Goal: Information Seeking & Learning: Learn about a topic

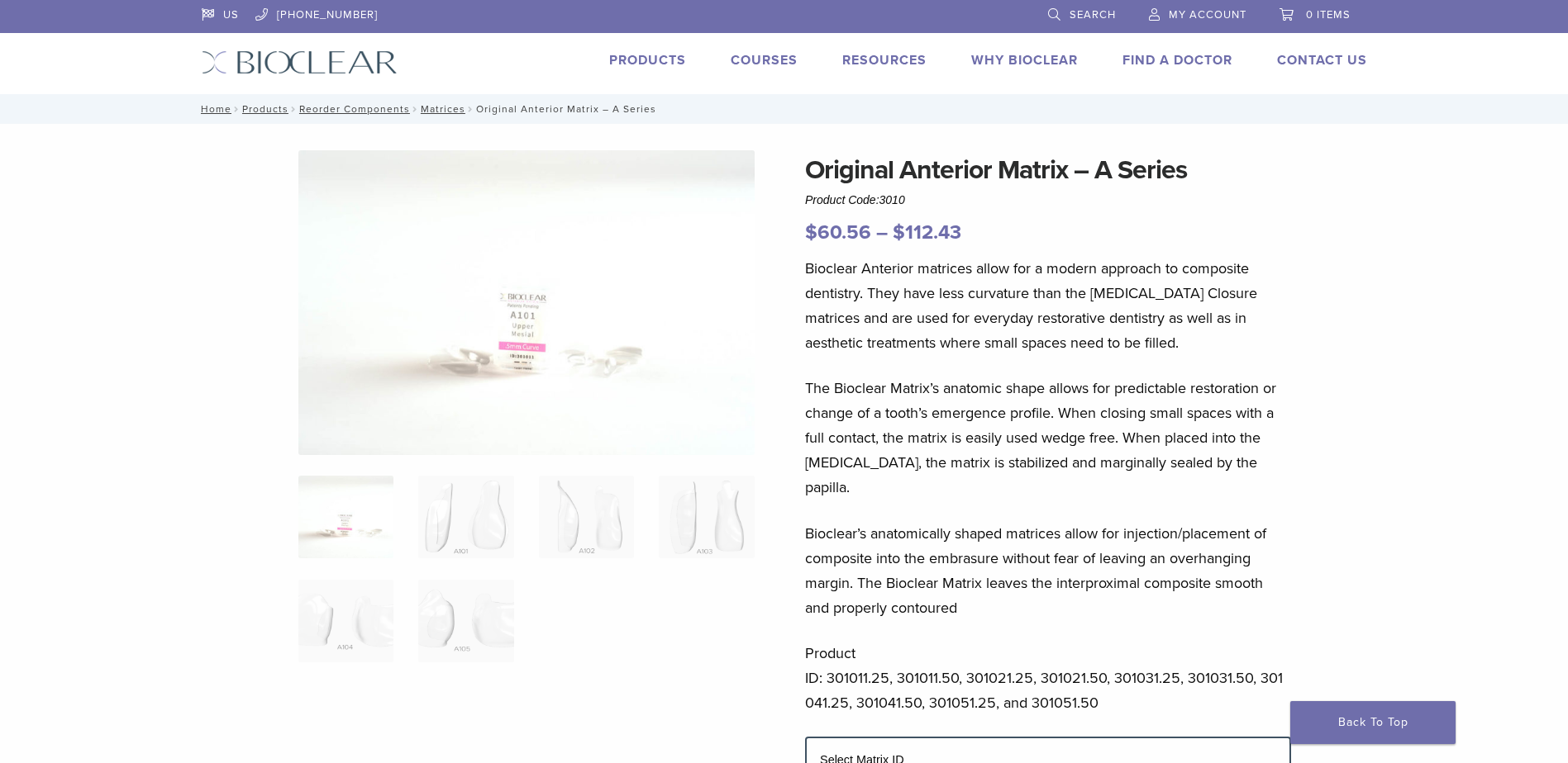
click at [662, 63] on link "Products" at bounding box center [647, 59] width 77 height 16
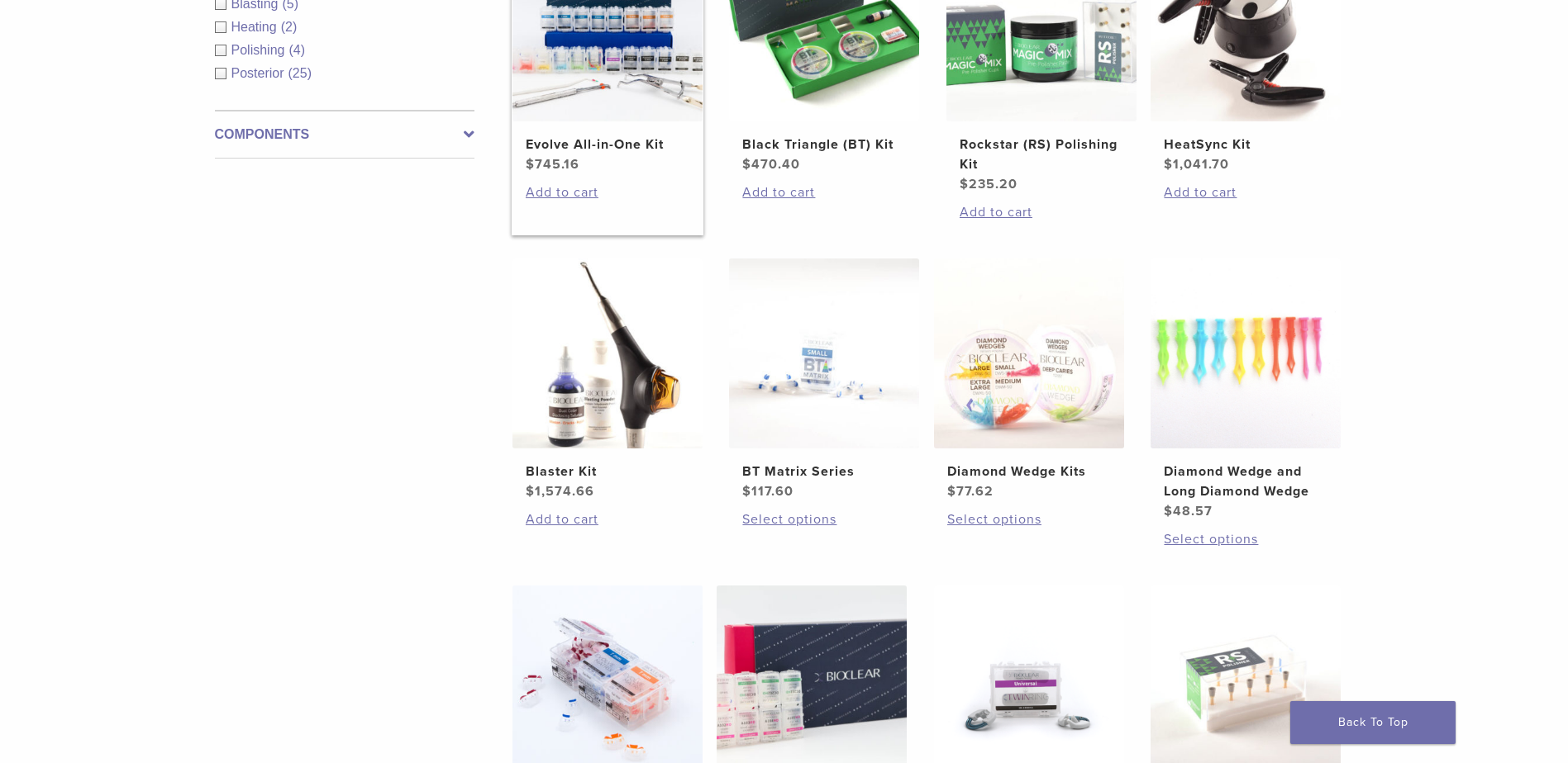
scroll to position [991, 0]
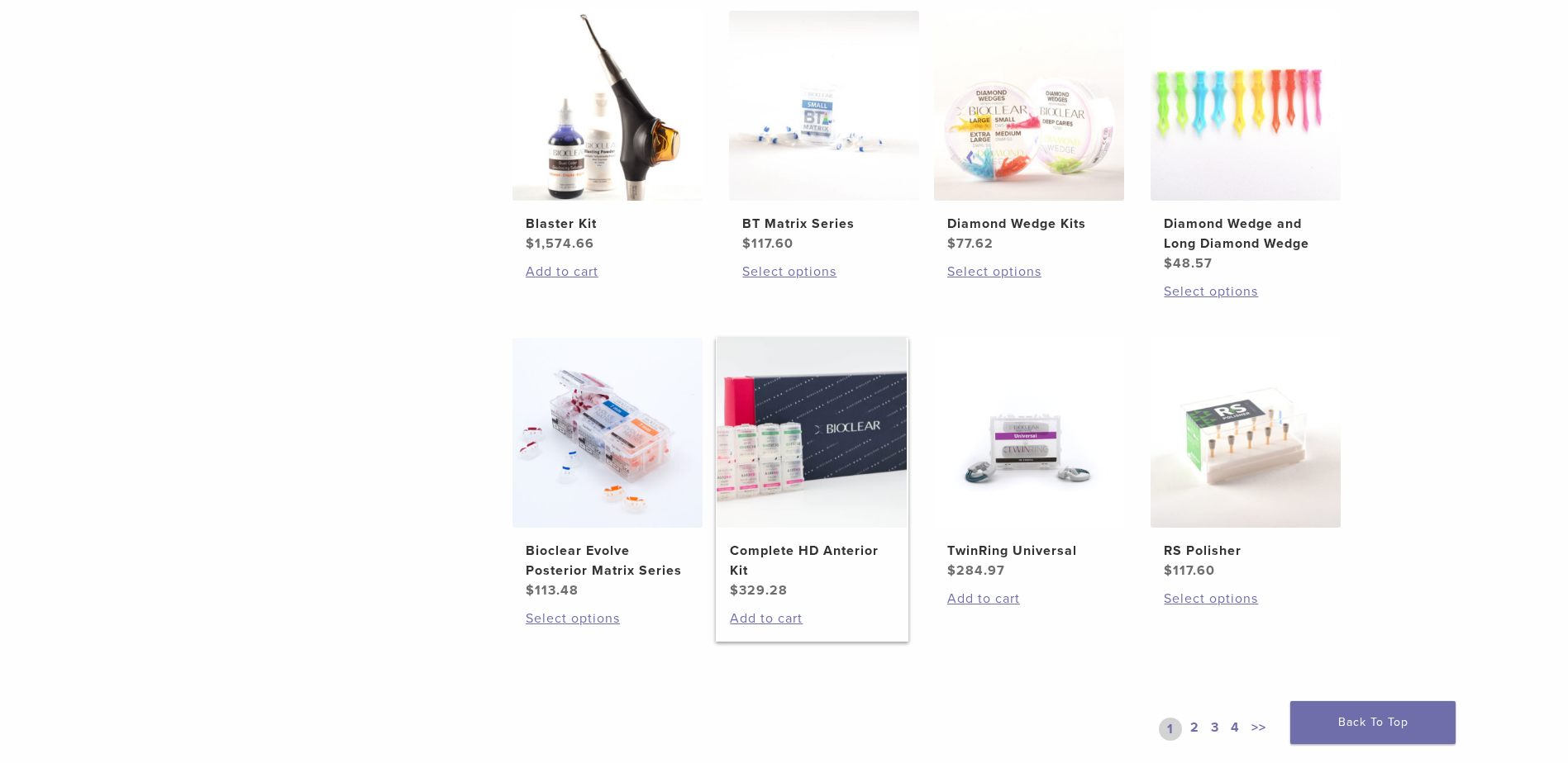
click at [830, 550] on h2 "Complete HD Anterior Kit" at bounding box center [812, 561] width 164 height 40
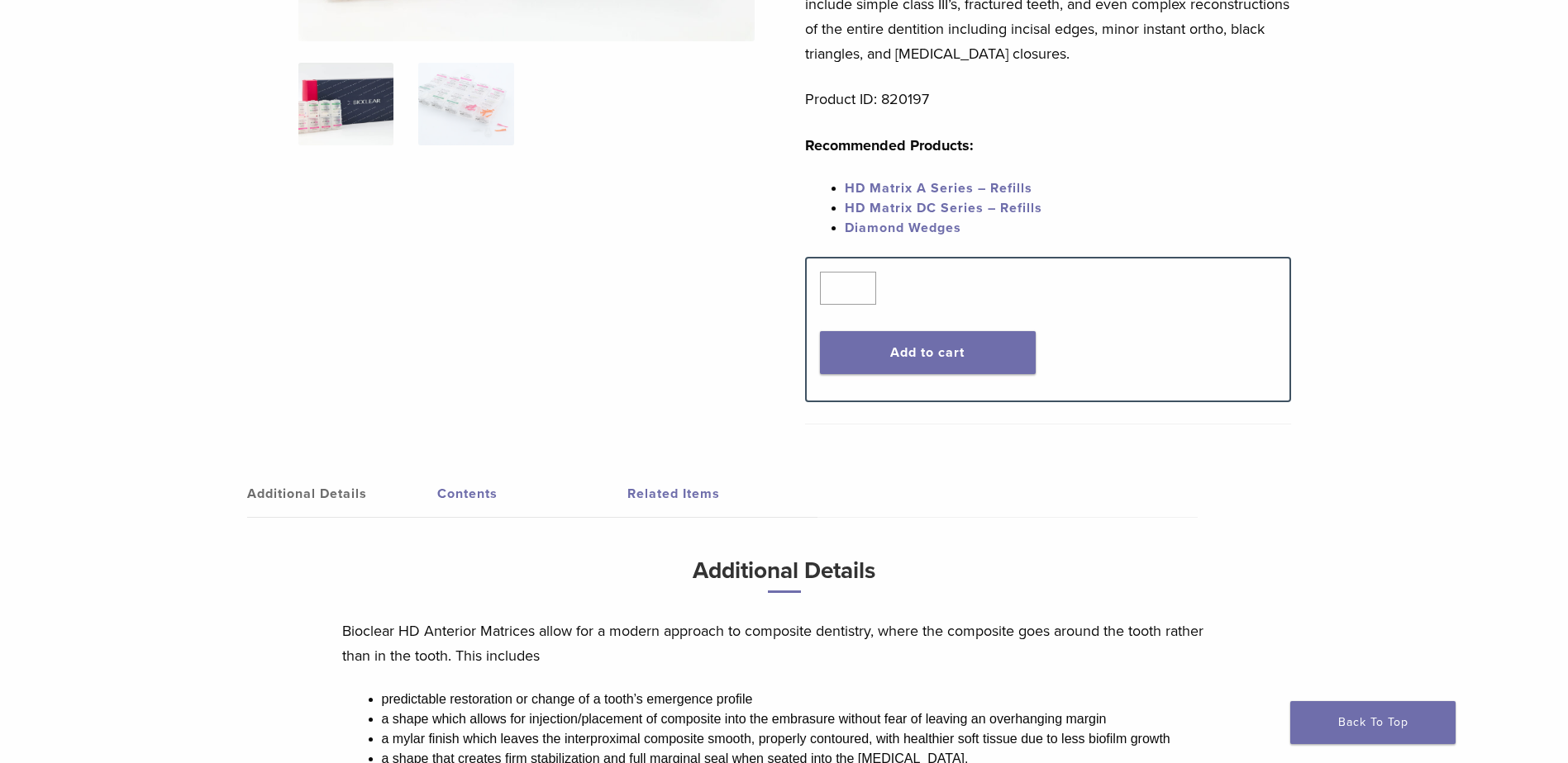
scroll to position [496, 0]
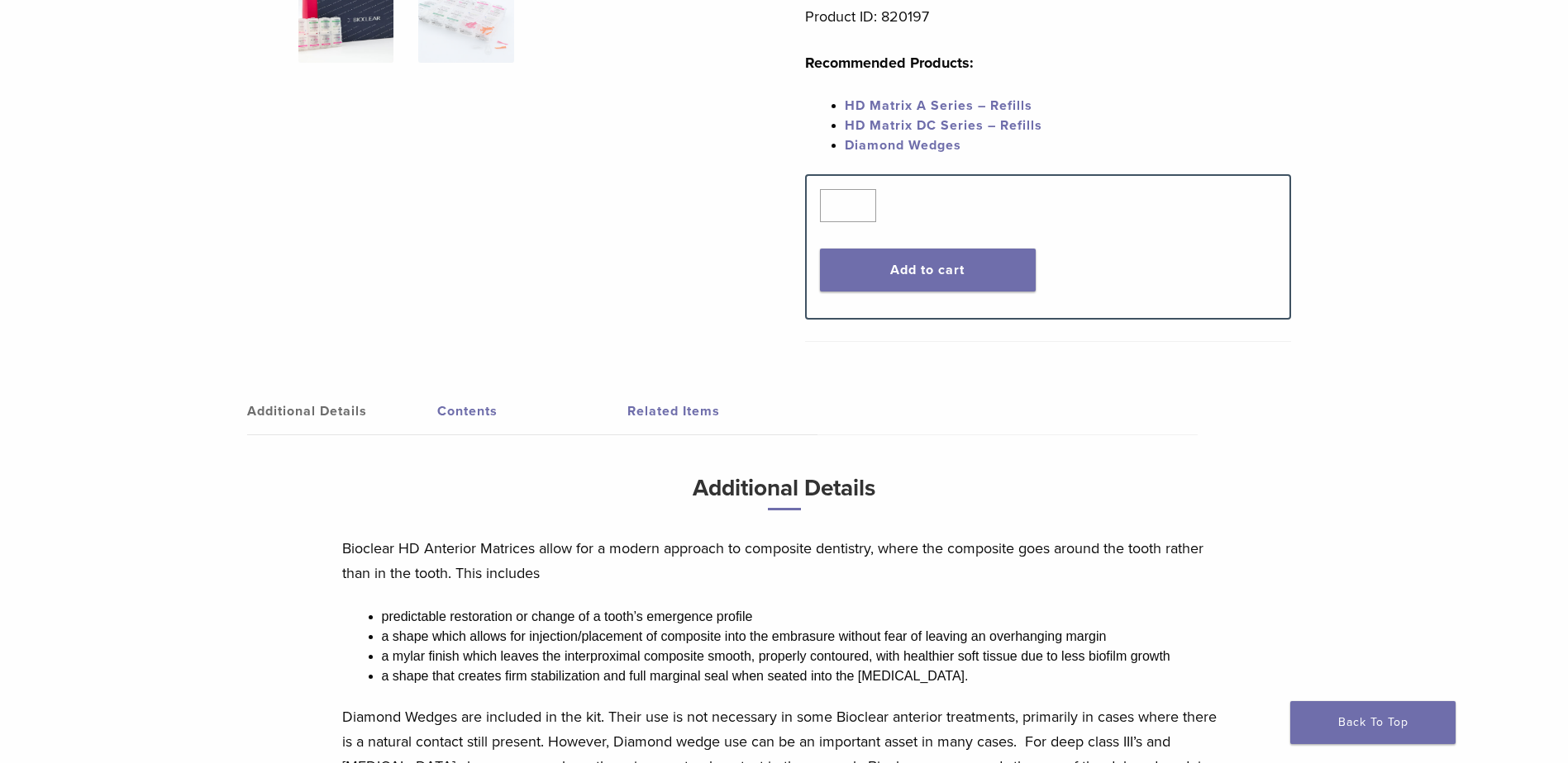
click at [460, 413] on link "Contents" at bounding box center [532, 411] width 190 height 47
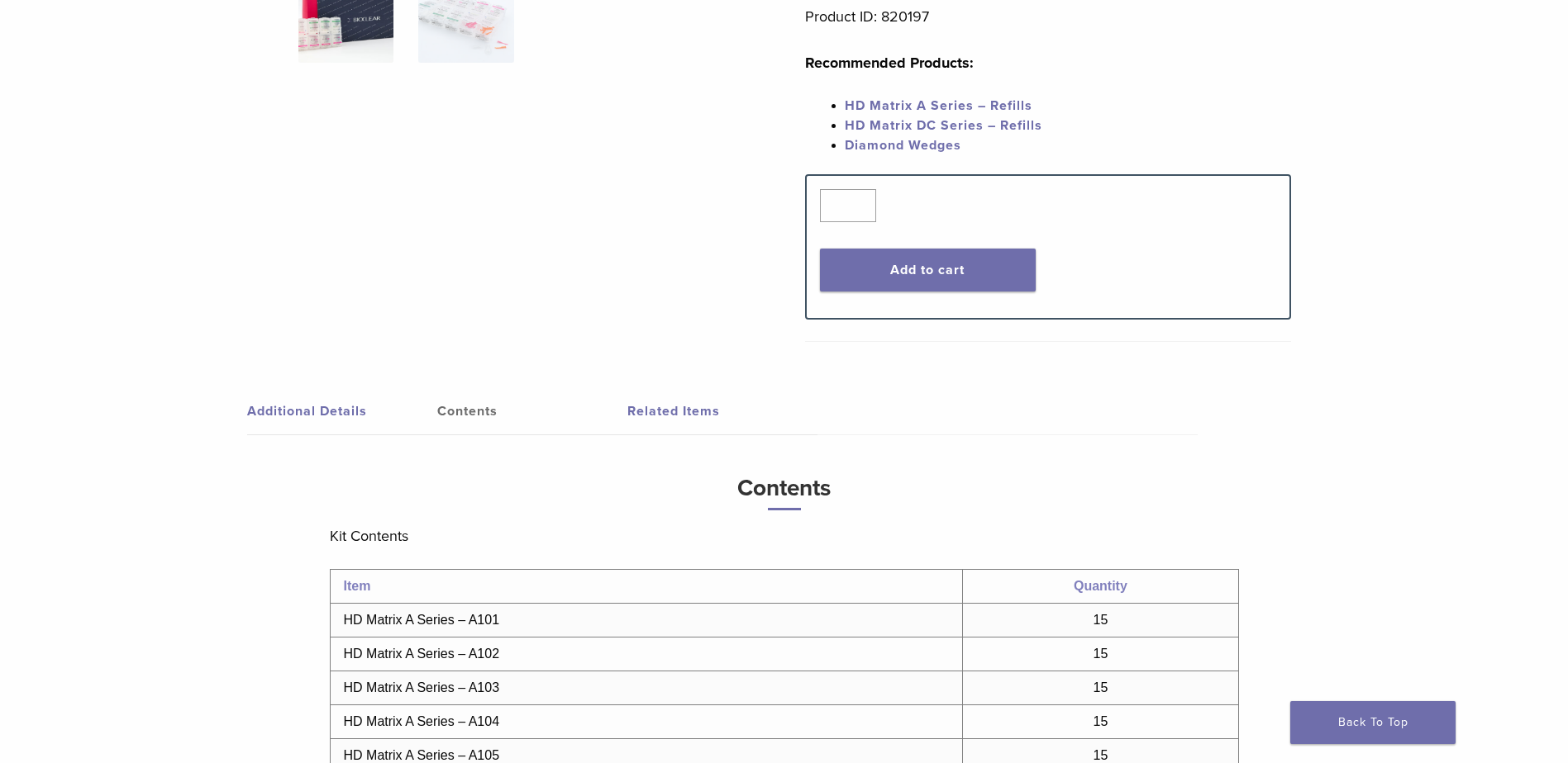
scroll to position [743, 0]
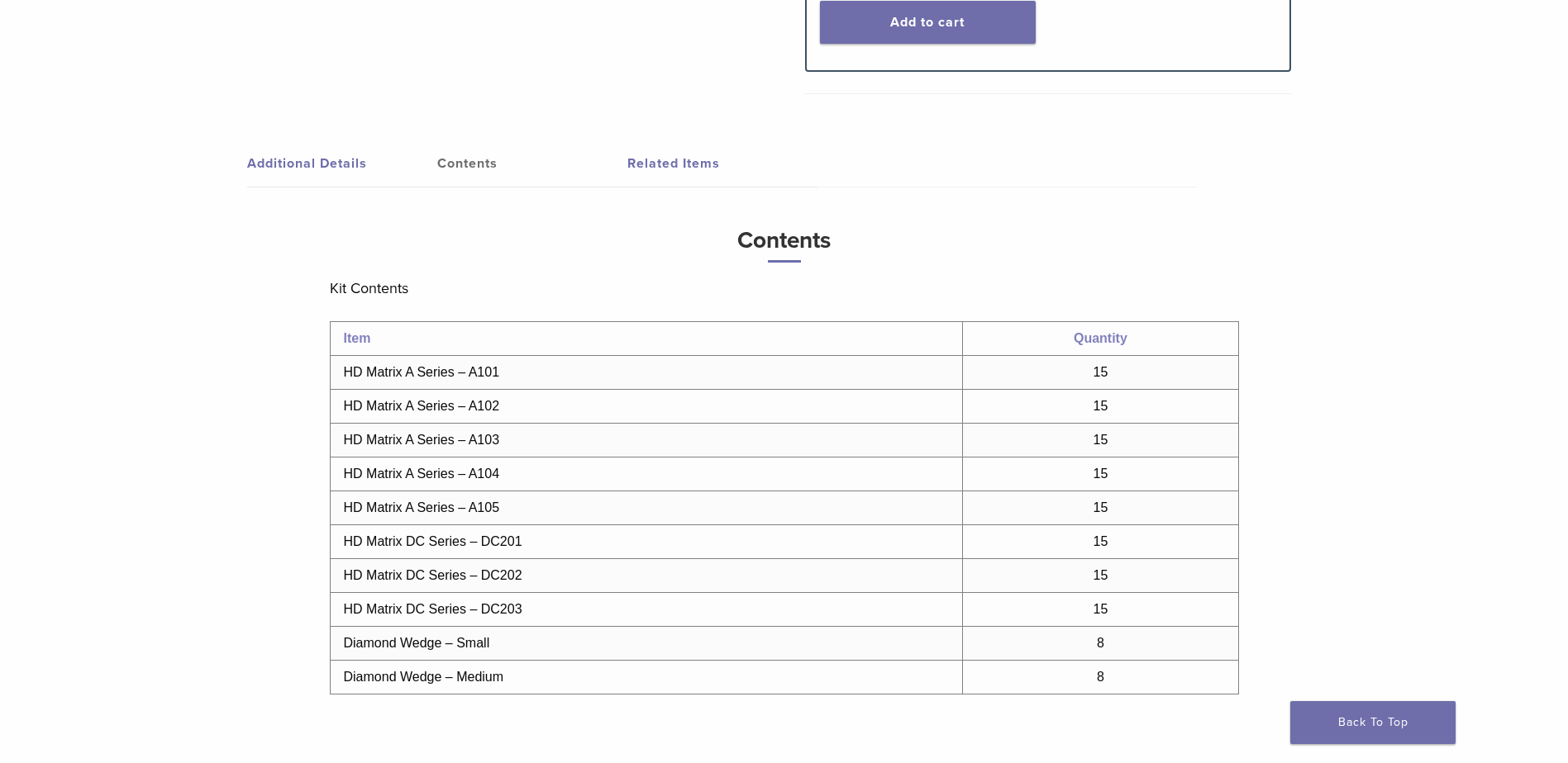
click at [640, 162] on link "Related Items" at bounding box center [722, 164] width 190 height 47
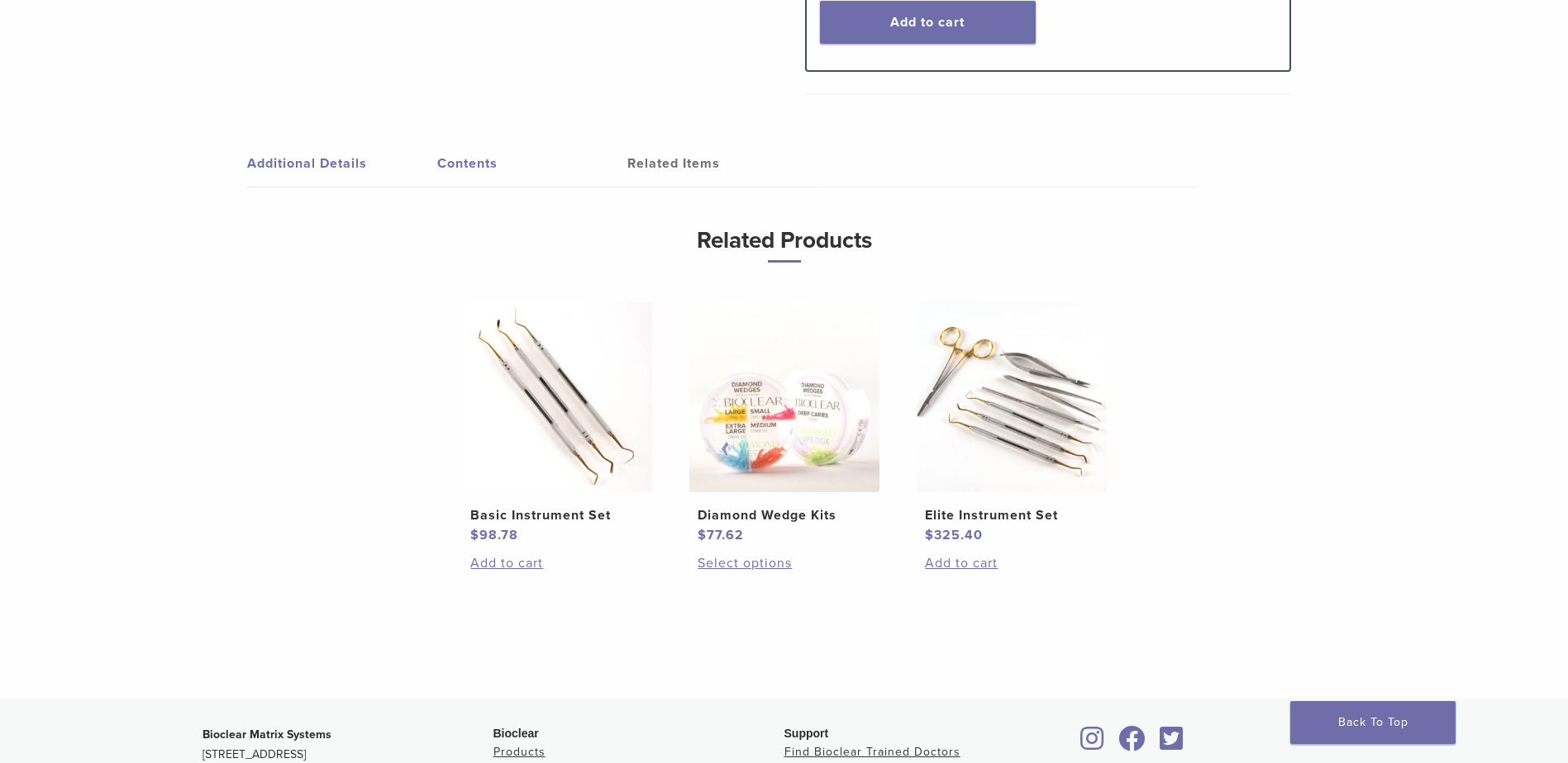
click at [345, 165] on link "Additional Details" at bounding box center [342, 164] width 190 height 47
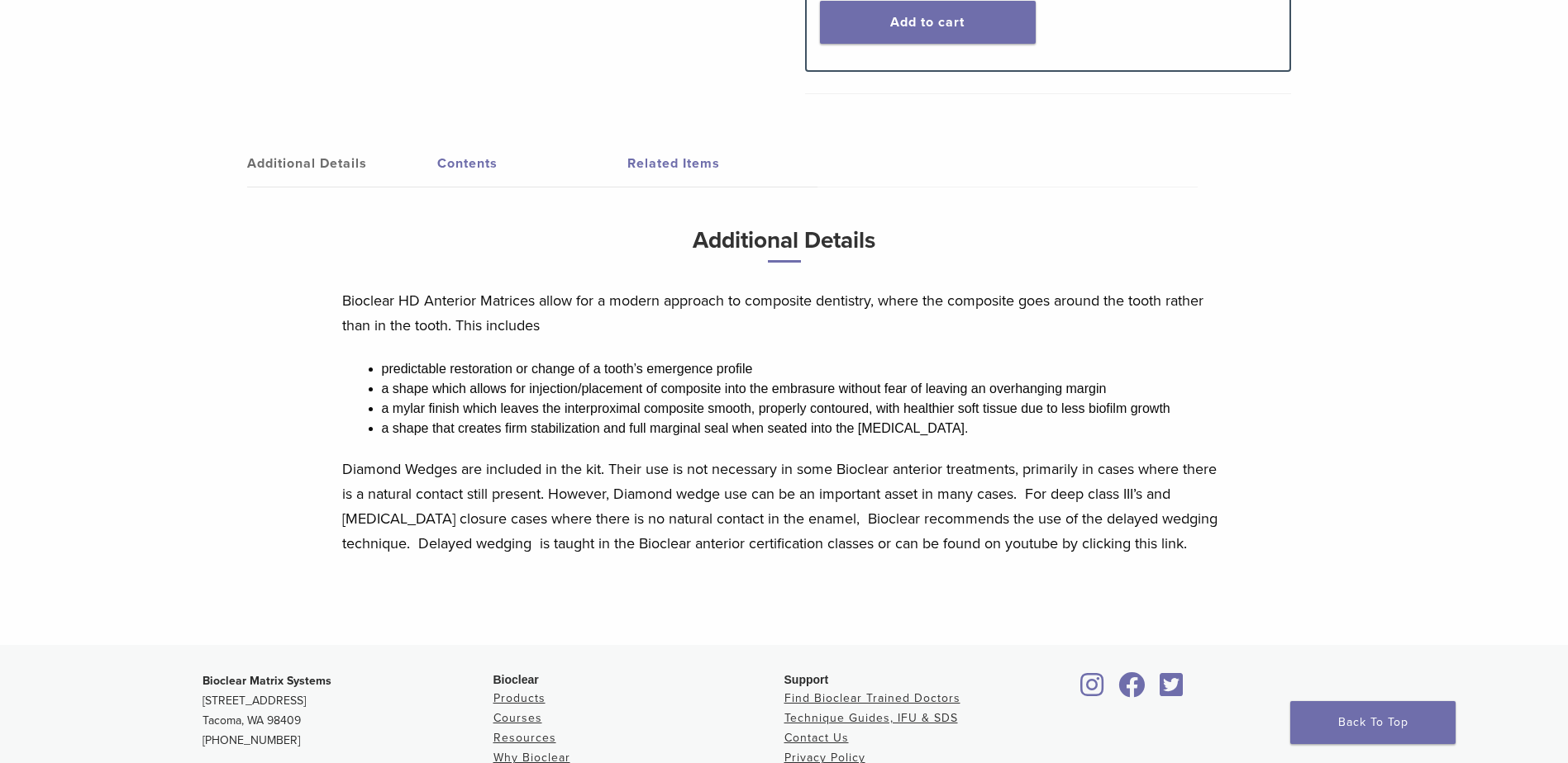
scroll to position [1019, 0]
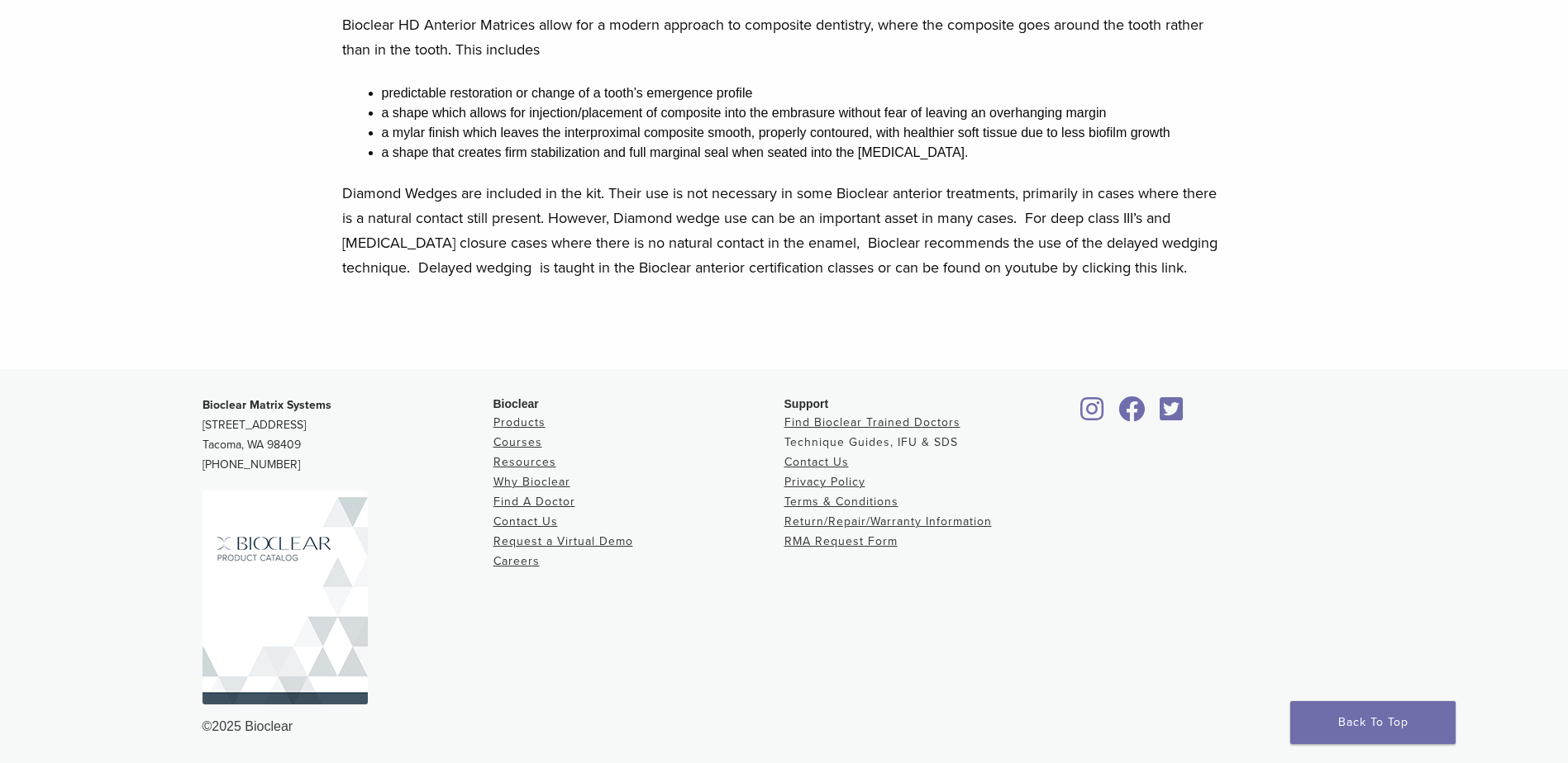
click at [923, 438] on link "Technique Guides, IFU & SDS" at bounding box center [870, 442] width 173 height 14
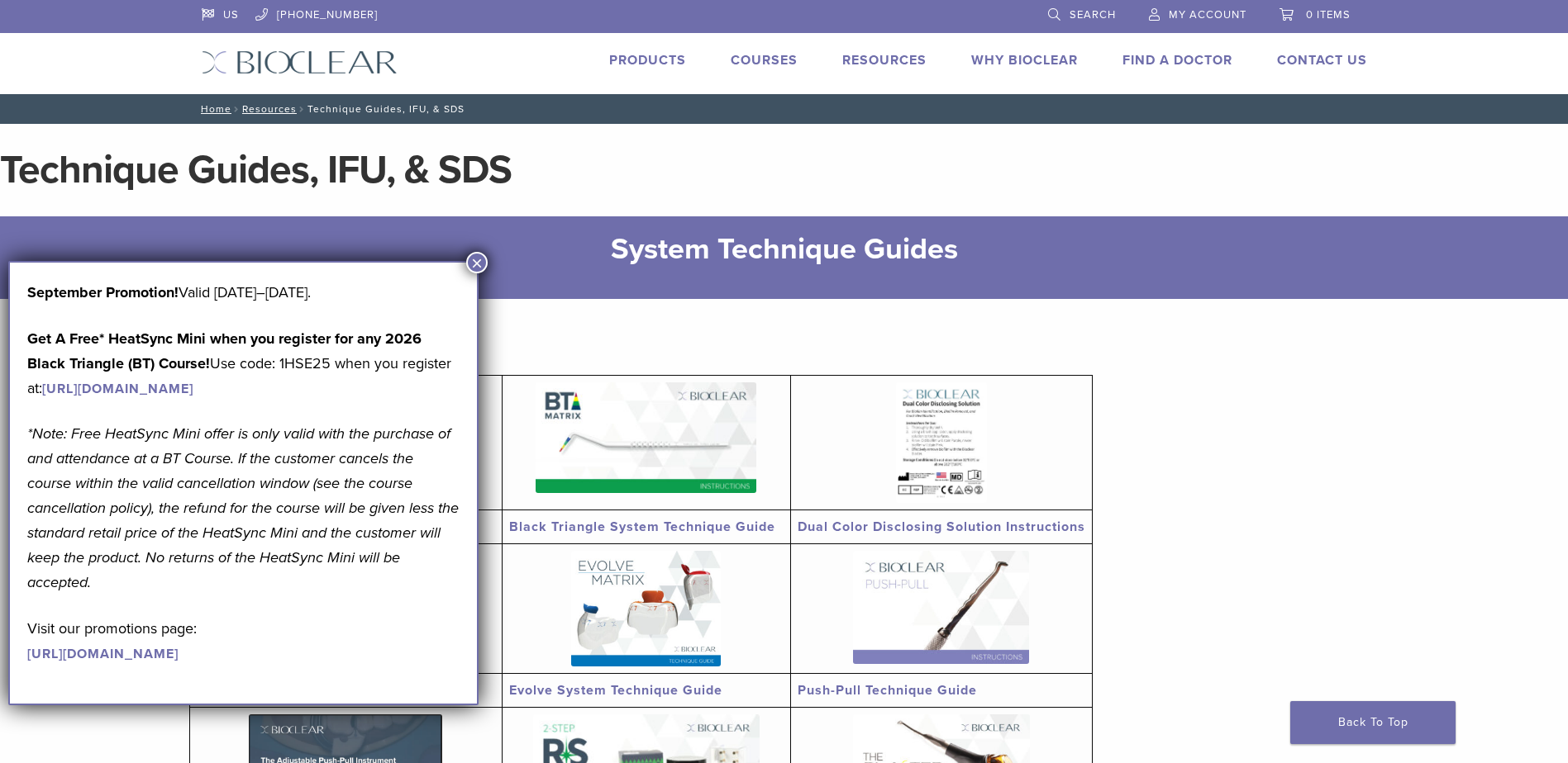
click at [483, 265] on button "×" at bounding box center [476, 262] width 22 height 22
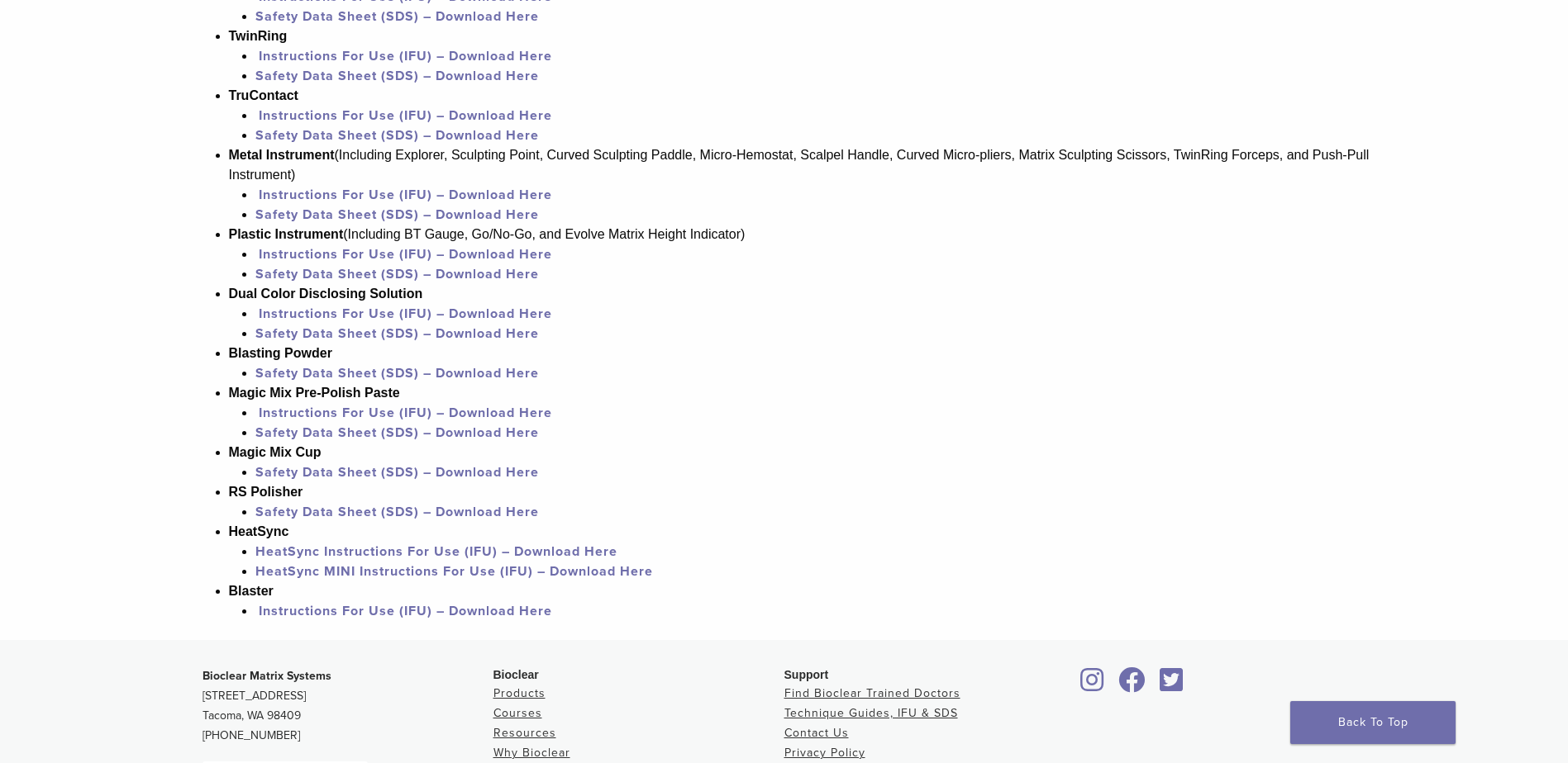
scroll to position [1074, 0]
